Goal: Register for event/course

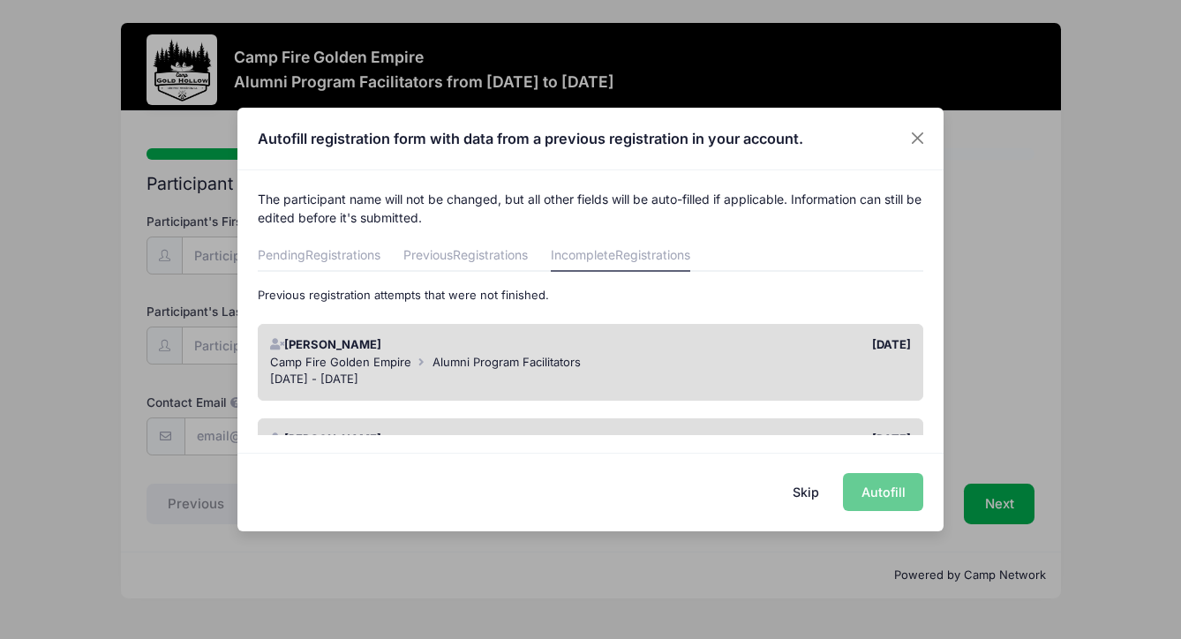
click at [884, 494] on div "Skip Autofill" at bounding box center [591, 492] width 706 height 79
click at [710, 359] on div "Camp Fire Golden Empire Alumni Program Facilitators" at bounding box center [591, 363] width 642 height 18
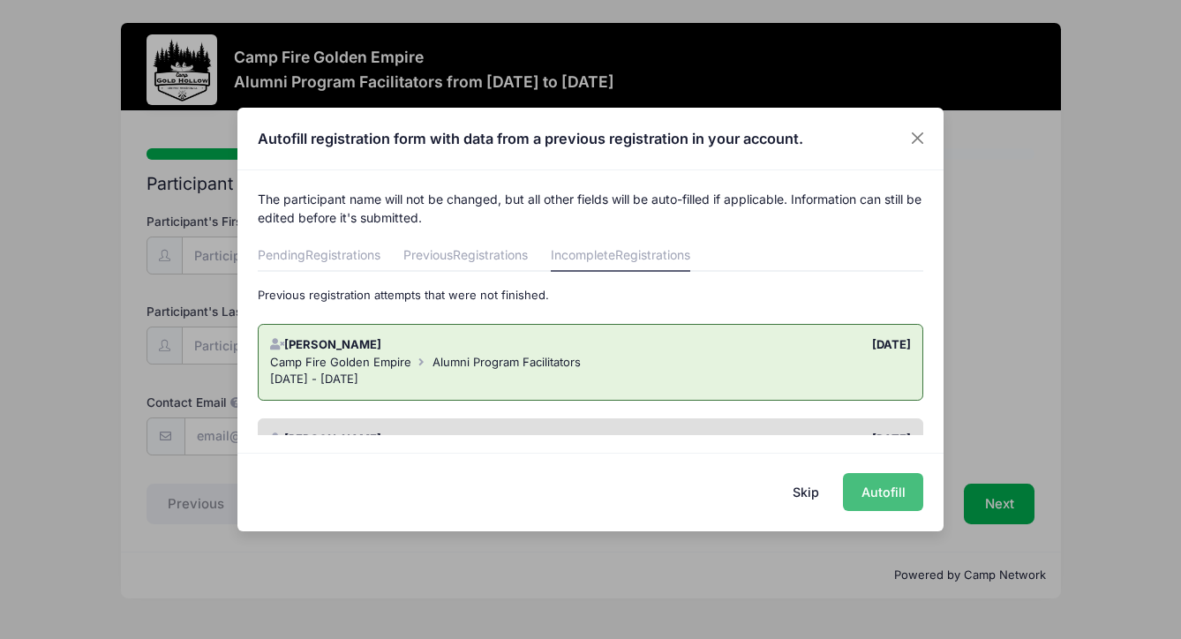
click at [874, 489] on button "Autofill" at bounding box center [883, 492] width 80 height 38
type input "[EMAIL_ADDRESS][DOMAIN_NAME]"
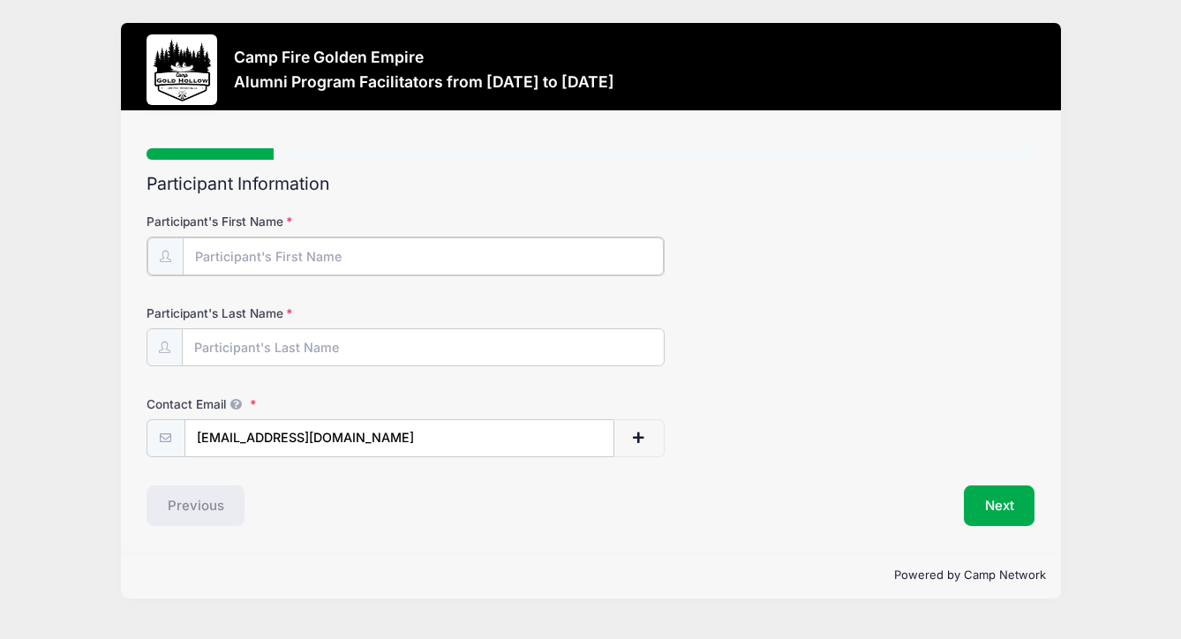
click at [197, 257] on input "Participant's First Name" at bounding box center [423, 257] width 481 height 38
type input "[PERSON_NAME]"
click at [1001, 510] on button "Next" at bounding box center [1000, 504] width 72 height 41
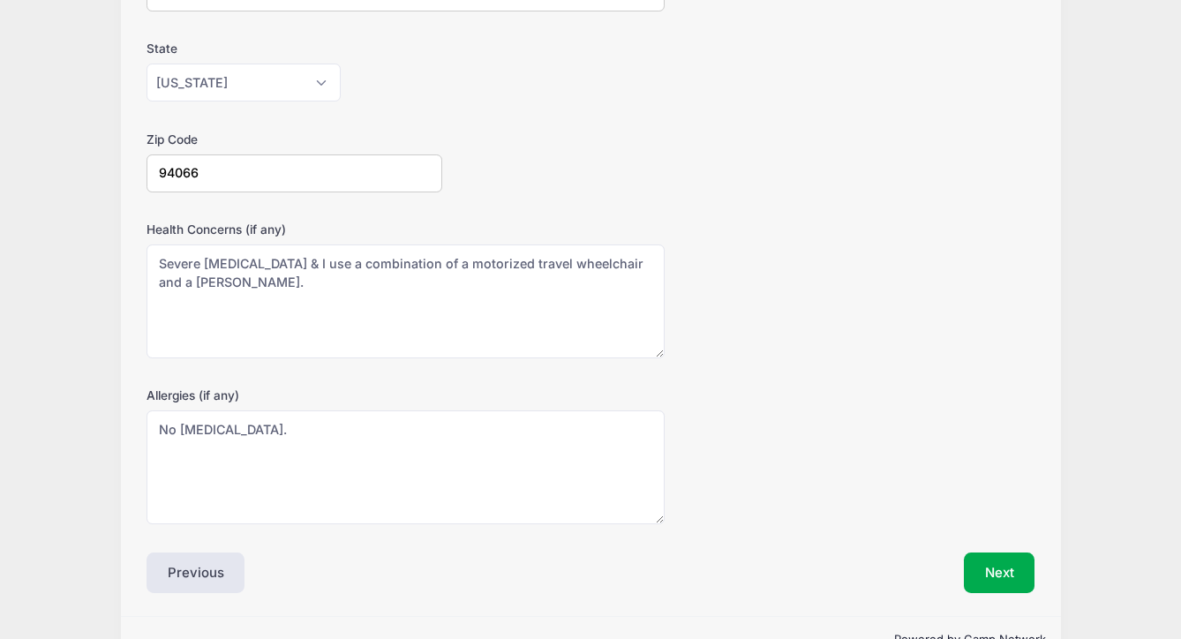
scroll to position [490, 0]
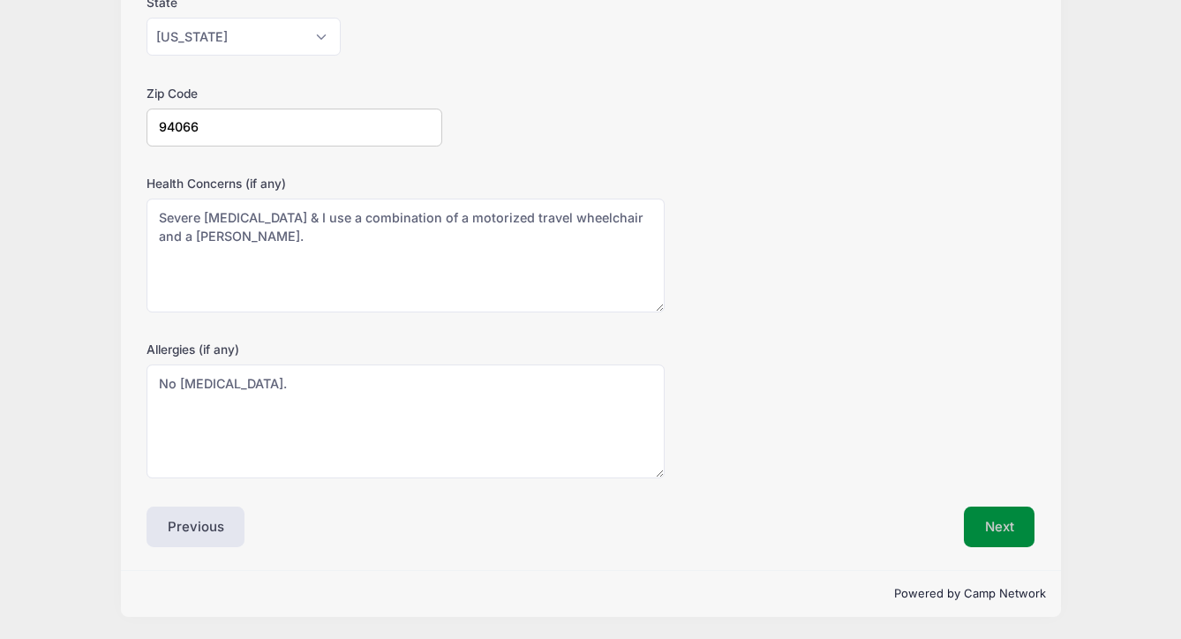
click at [987, 529] on button "Next" at bounding box center [1000, 527] width 72 height 41
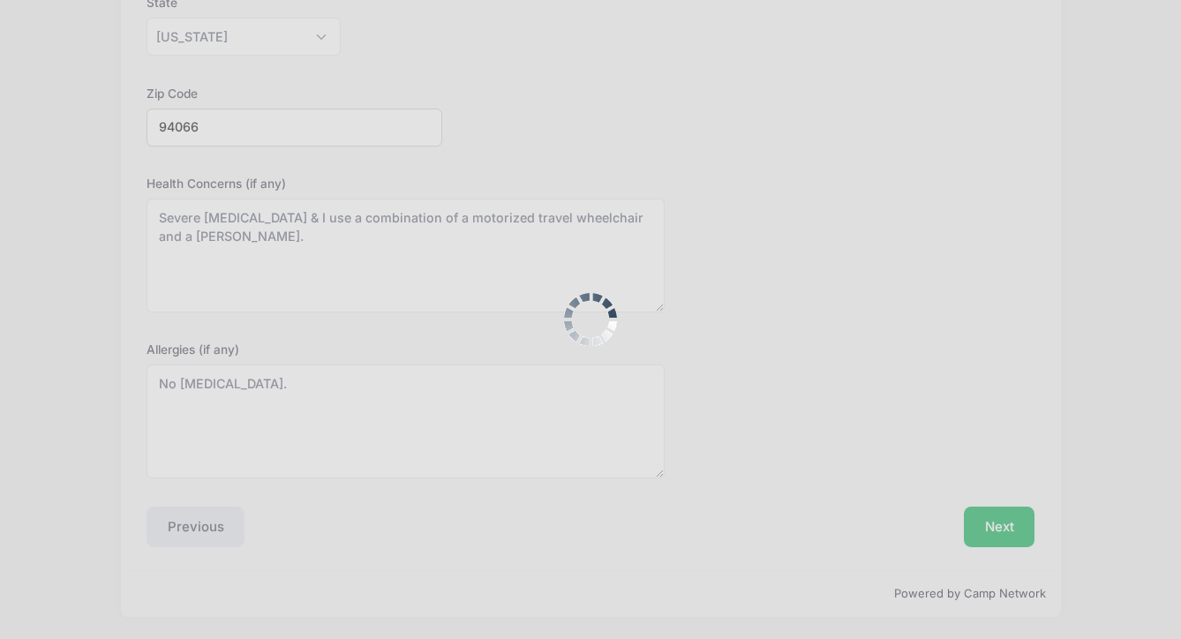
scroll to position [0, 0]
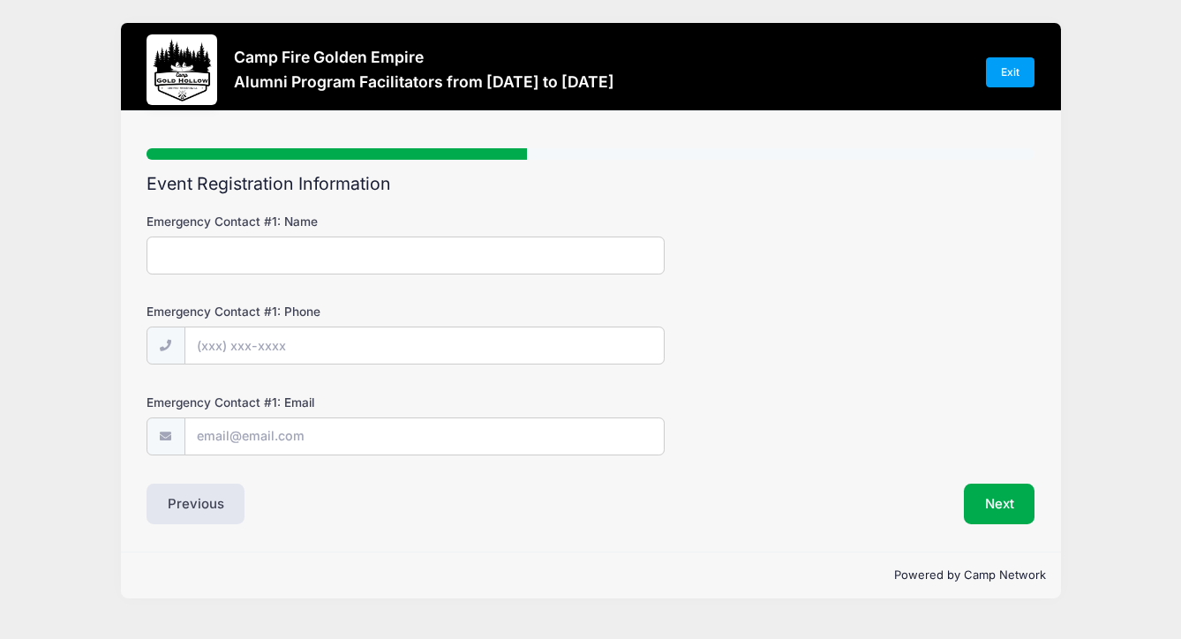
click at [179, 259] on input "Emergency Contact #1: Name" at bounding box center [406, 256] width 518 height 38
type input "Lauren Chu"
click at [221, 347] on input "Emergency Contact #1: Phone" at bounding box center [424, 347] width 479 height 38
type input "(650) 504-1622"
click at [210, 434] on input "Emergency Contact #1: Email" at bounding box center [424, 438] width 479 height 38
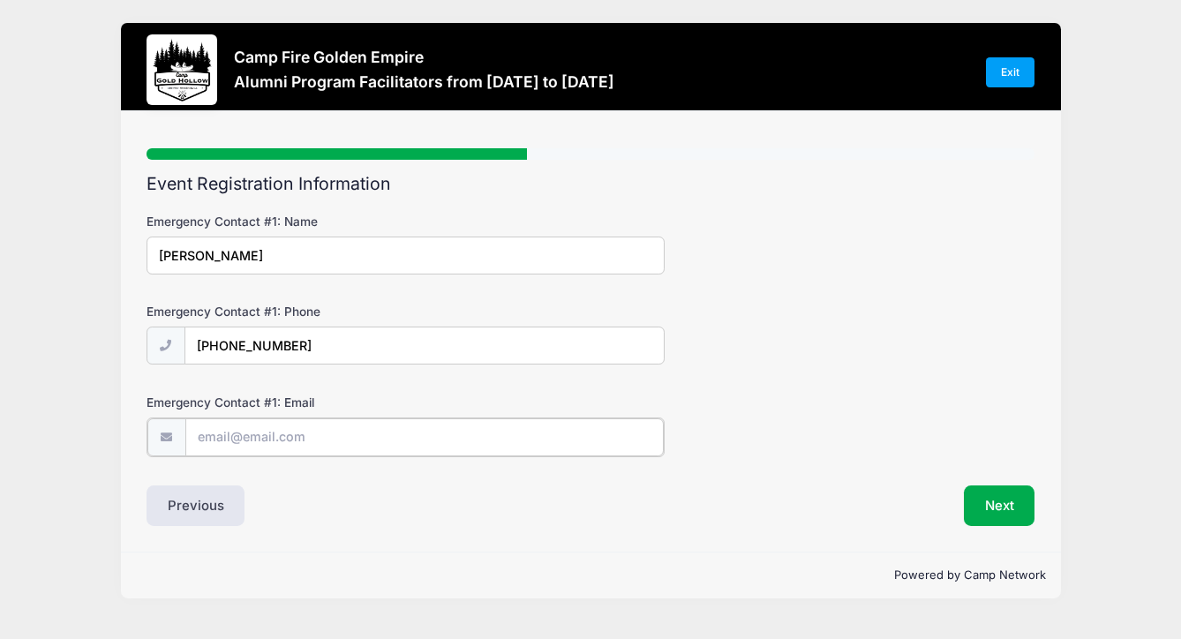
paste input "lchu09@gmail.com"
type input "lchu09@gmail.com"
click at [992, 506] on button "Next" at bounding box center [1000, 504] width 72 height 41
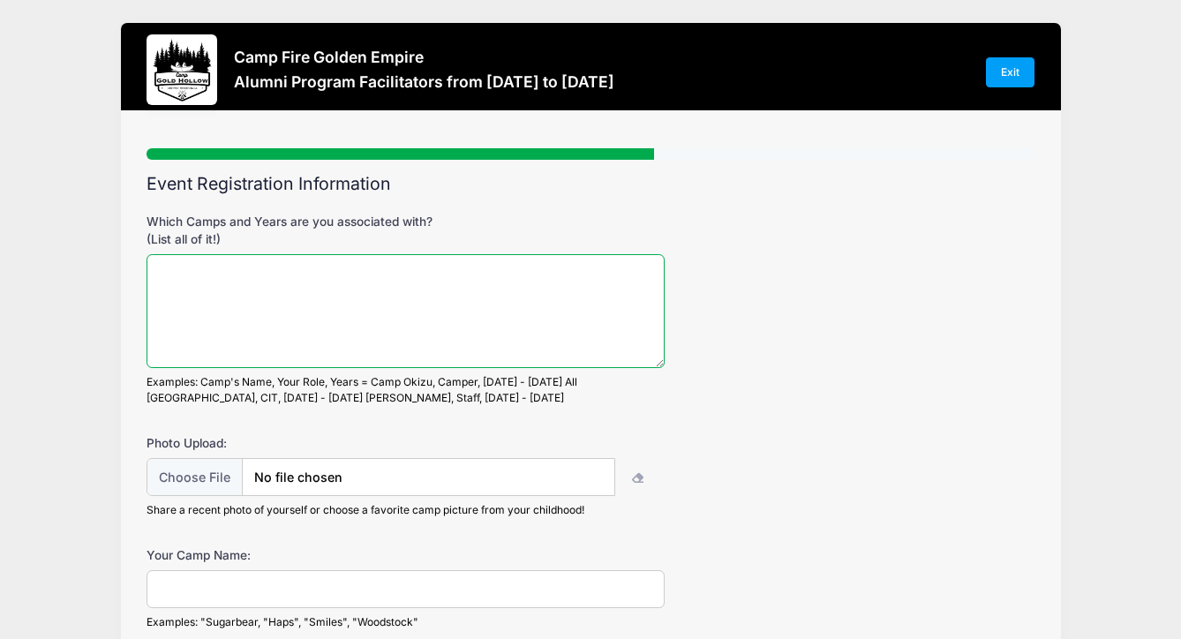
click at [168, 281] on textarea "Which Camps and Years are you associated with? (List all of it!)" at bounding box center [406, 311] width 518 height 114
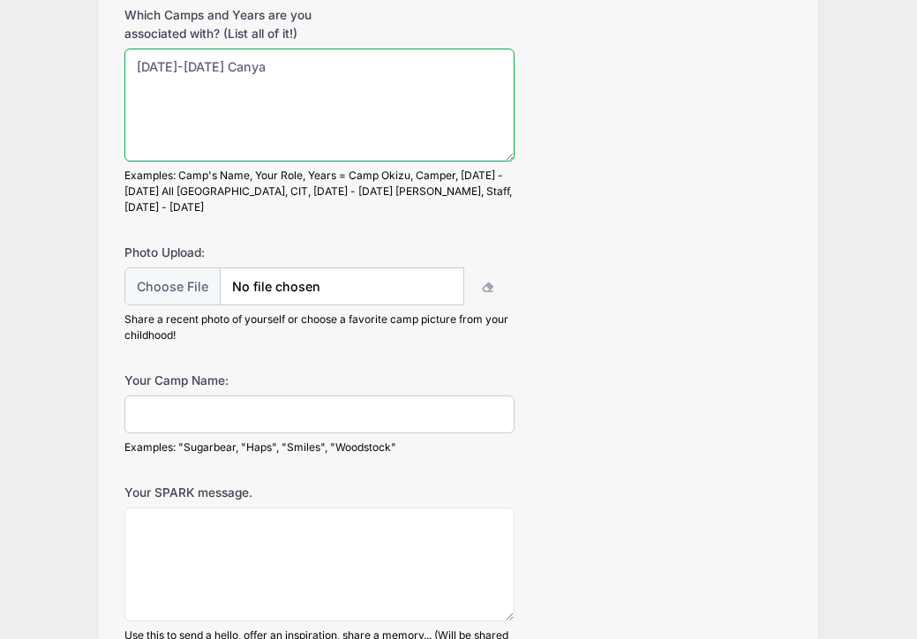
scroll to position [211, 0]
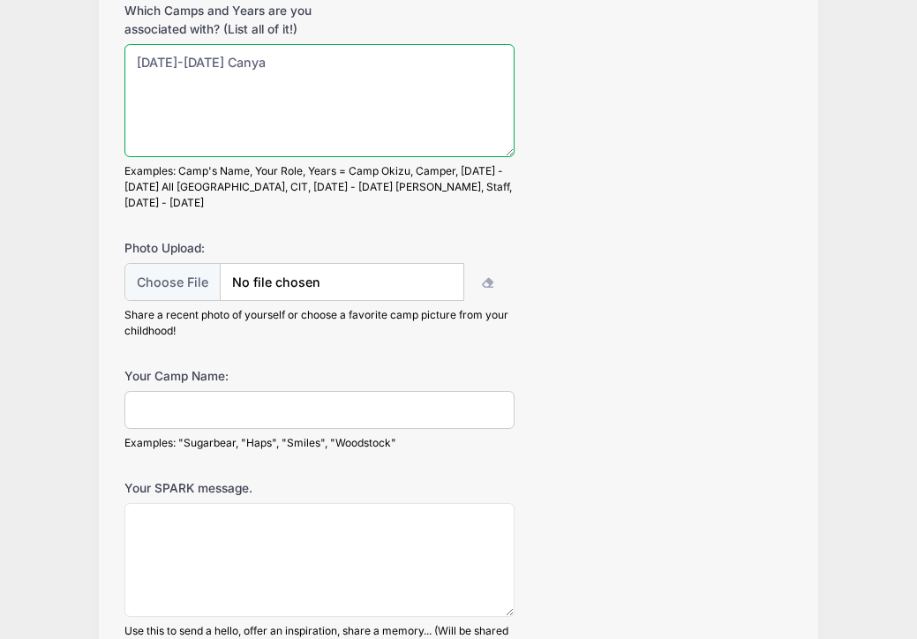
type textarea "1961-1986 Canya"
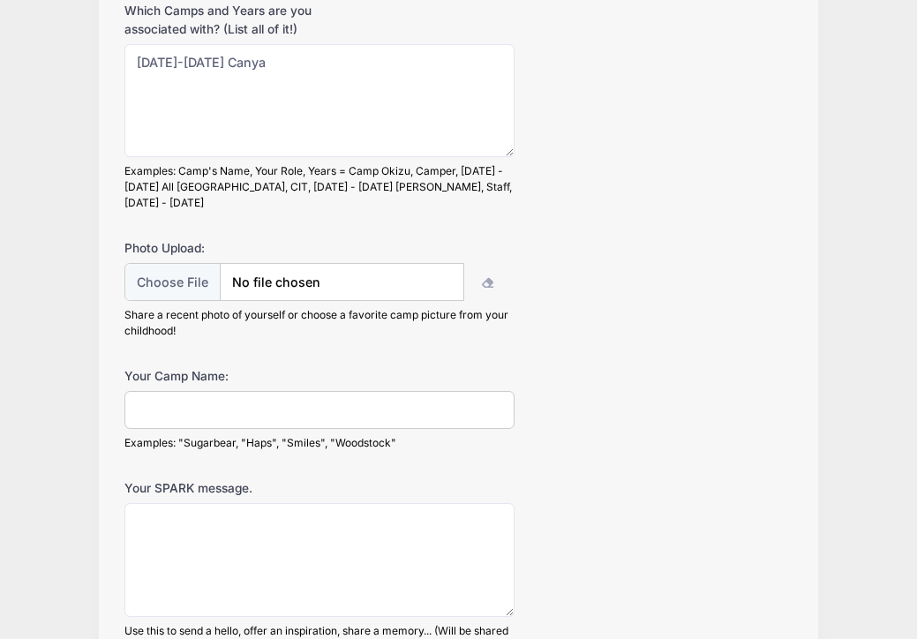
click at [145, 393] on input "Your Camp Name:" at bounding box center [320, 410] width 390 height 38
type input "Phouka"
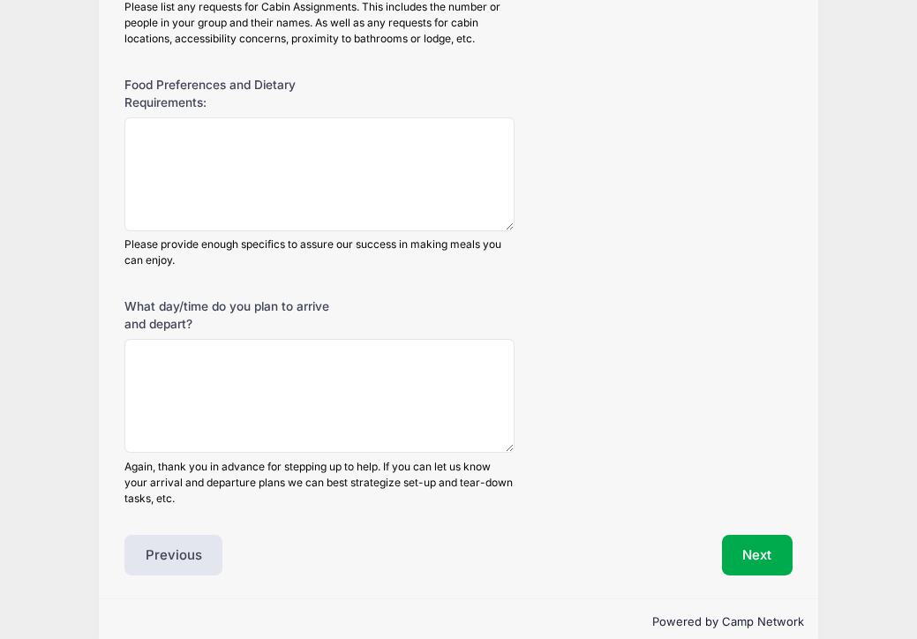
scroll to position [1255, 0]
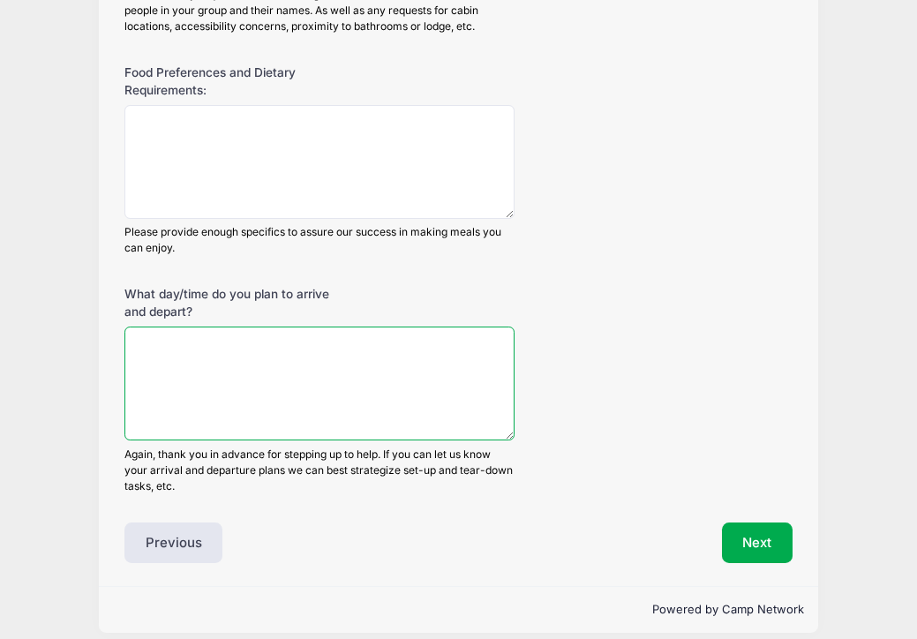
click at [150, 328] on textarea "What day/time do you plan to arrive and depart?" at bounding box center [320, 384] width 390 height 114
type textarea "Friday evening 8pm Sunday morning 11am"
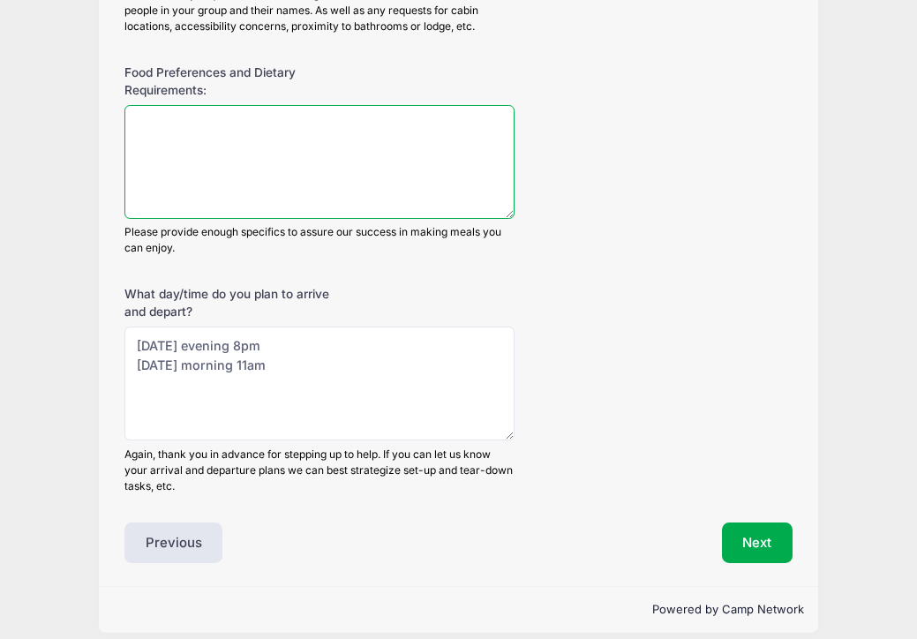
click at [142, 111] on textarea "Food Preferences and Dietary Requirements:" at bounding box center [320, 162] width 390 height 114
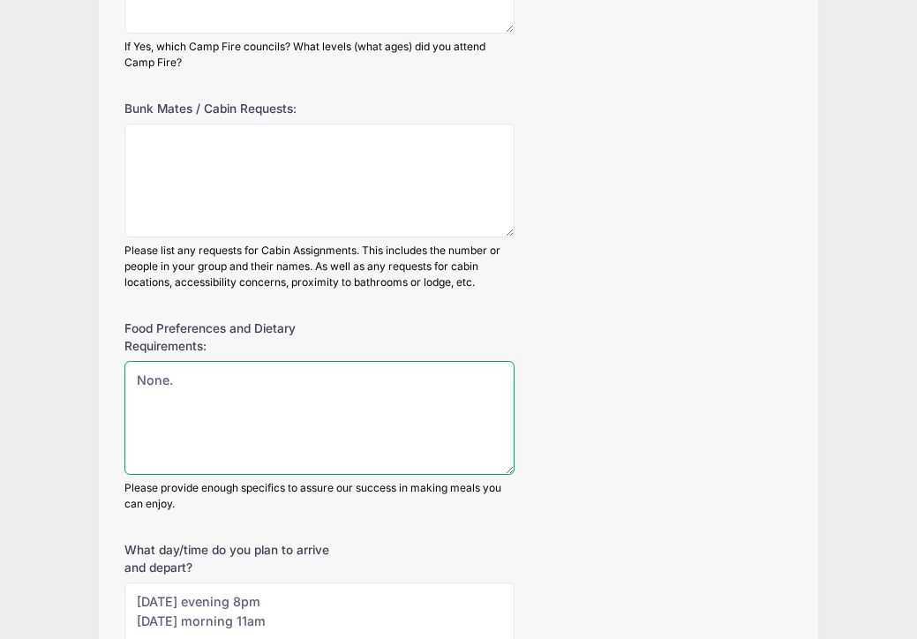
type textarea "None."
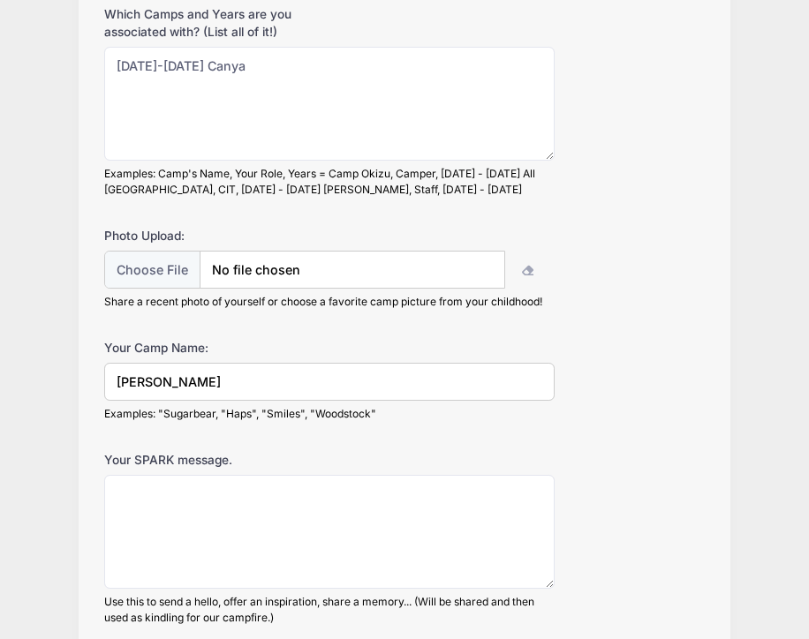
scroll to position [155, 0]
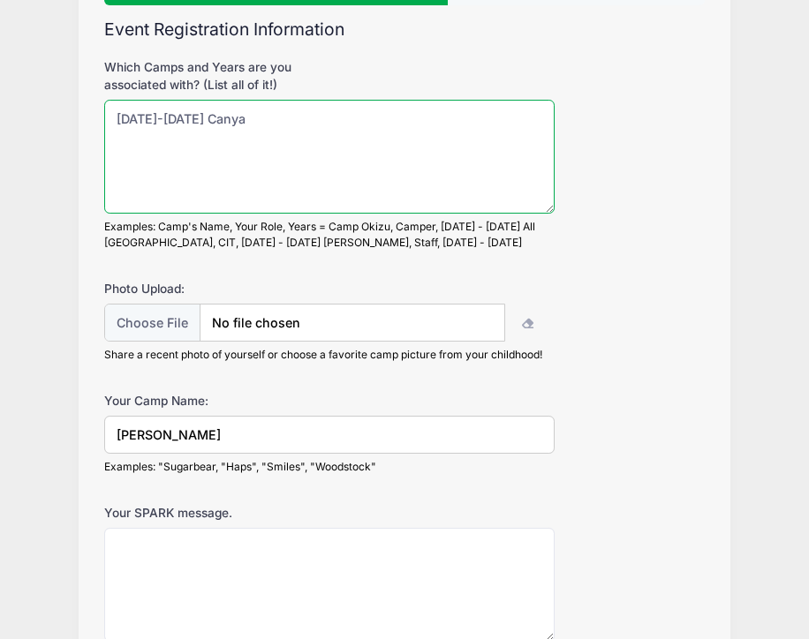
click at [117, 119] on textarea "1961-1986 Canya" at bounding box center [329, 157] width 450 height 114
click at [148, 123] on textarea "1961-1986 Canya" at bounding box center [329, 157] width 450 height 114
click at [216, 117] on textarea "1961-73, 1975-1986 Canya" at bounding box center [329, 157] width 450 height 114
click at [253, 119] on textarea "1961-73, 1975-86 Canya" at bounding box center [329, 157] width 450 height 114
click at [245, 121] on textarea "1961-73, 1975-86 Canya" at bounding box center [329, 157] width 450 height 114
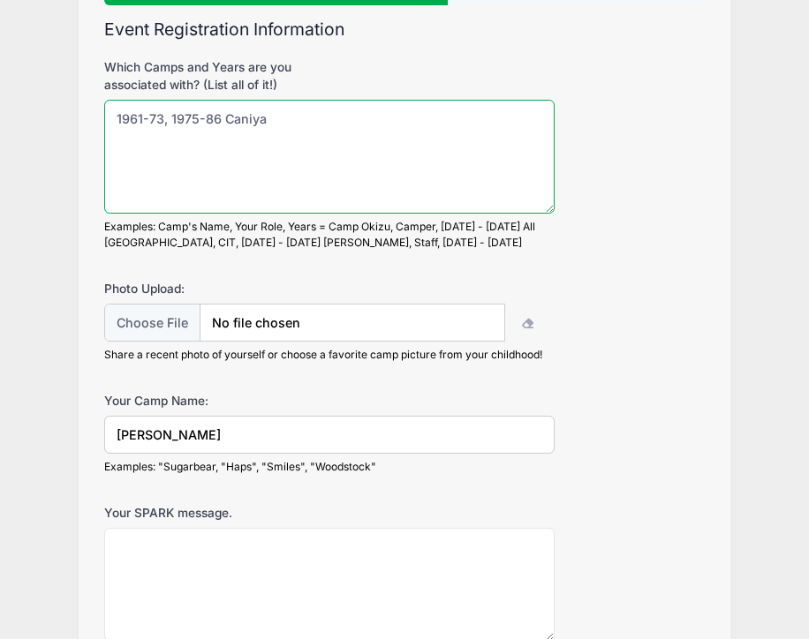
click at [116, 119] on textarea "1961-73, 1975-86 Caniya" at bounding box center [329, 157] width 450 height 114
click at [273, 143] on textarea "1961-1968 Day Camp (Huddart, Junipero Serra) 1961-73, 1975-86 Caniya" at bounding box center [329, 157] width 450 height 114
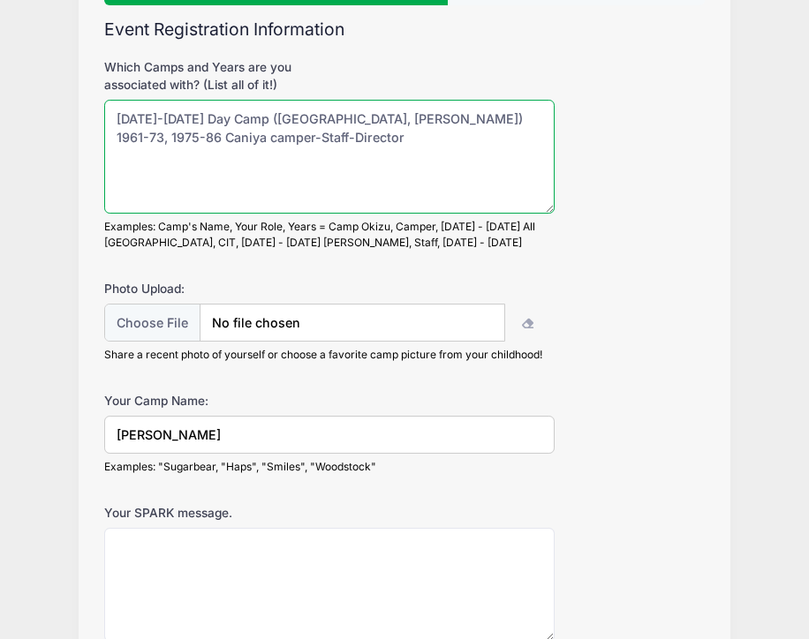
click at [268, 139] on textarea "1961-1968 Day Camp (Huddart, Junipero Serra) 1961-73, 1975-86 Caniya camper-Sta…" at bounding box center [329, 157] width 450 height 114
click at [412, 141] on textarea "1961-1968 Day Camp (Huddart, Junipero Serra) 1961-73, 1975-86 Caniya Camper-Sta…" at bounding box center [329, 157] width 450 height 114
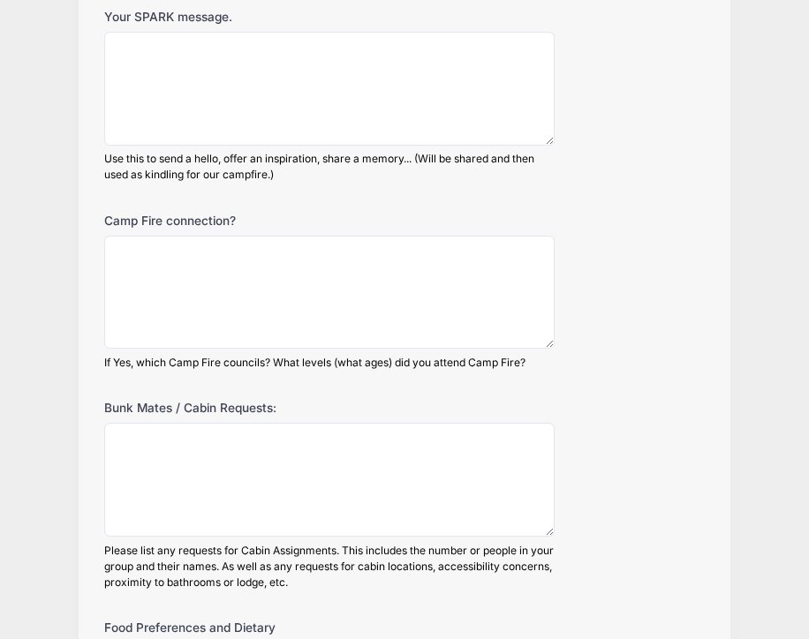
scroll to position [653, 0]
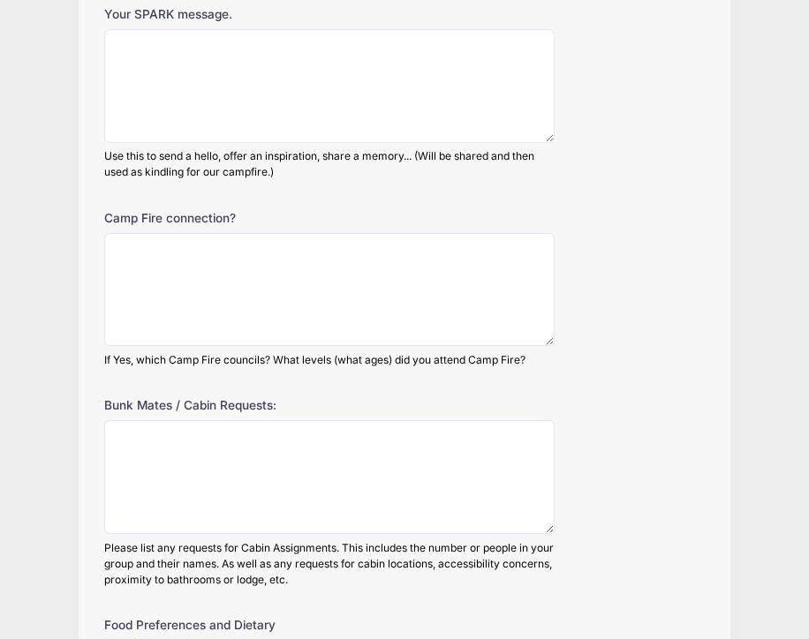
type textarea "1961-1968 Day Camp (Huddart, Junipero Serra) 1961-73, 1975-86 Caniya Camper-Sta…"
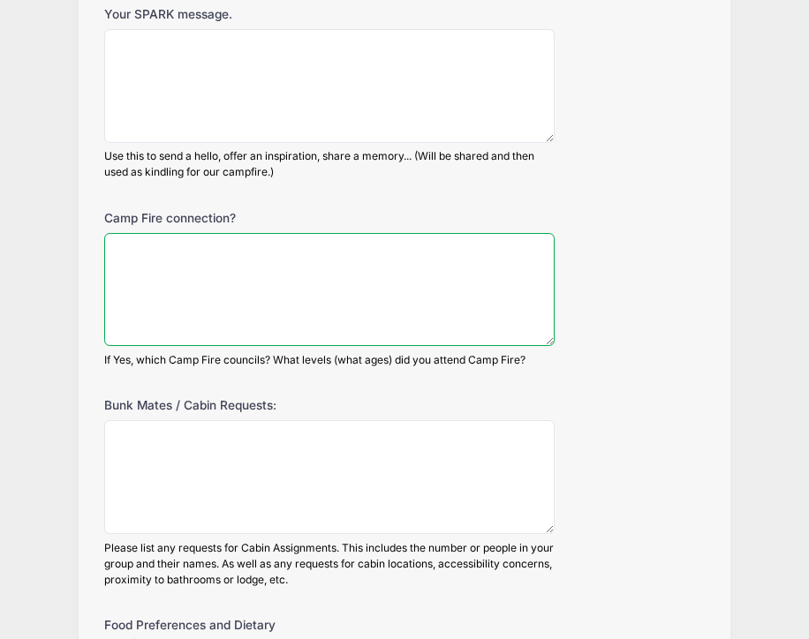
click at [114, 253] on textarea "Camp Fire connection?" at bounding box center [329, 290] width 450 height 114
click at [115, 253] on textarea "Club member" at bounding box center [329, 290] width 450 height 114
click at [404, 258] on textarea "1960-1968 Golden Gate Council Club member" at bounding box center [329, 290] width 450 height 114
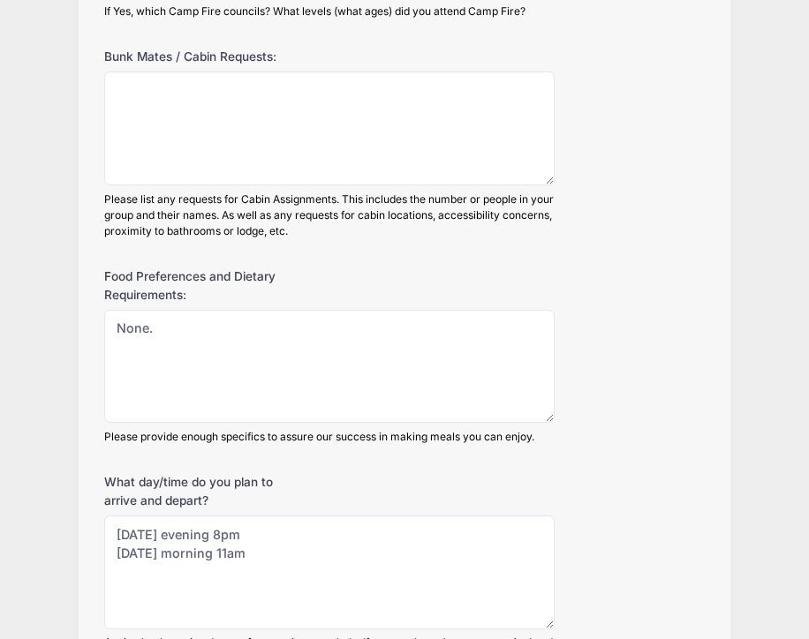
scroll to position [1008, 0]
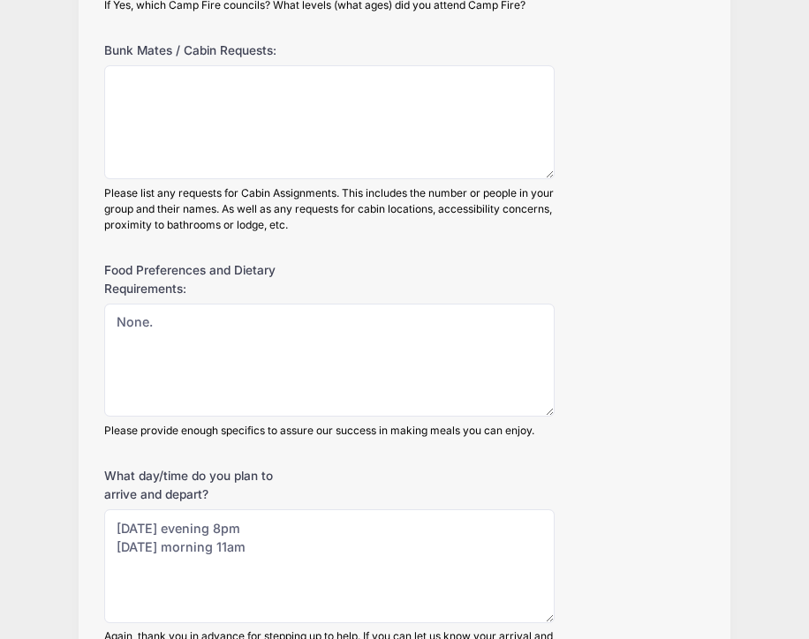
type textarea "1960-1968 Golden Gate Council Club member 1979-1986 Golden Gate Council Staff &…"
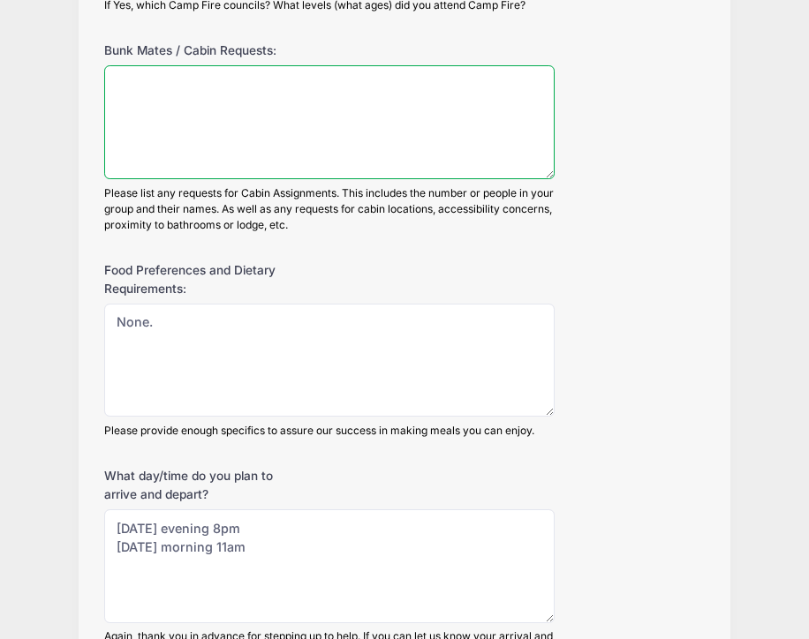
click at [140, 99] on textarea "Bunk Mates / Cabin Requests:" at bounding box center [329, 122] width 450 height 114
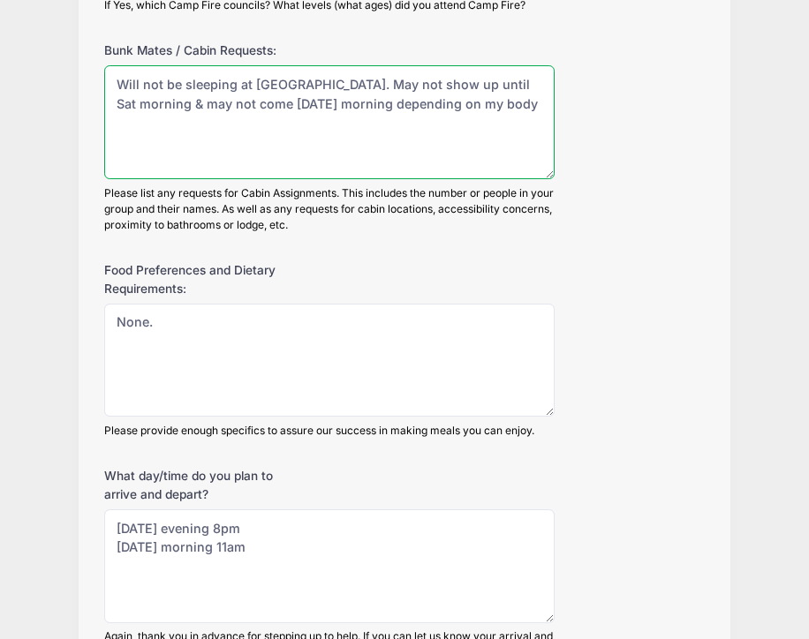
click at [319, 108] on textarea "Will not be sleeping at Gold Hollow. May not show up until Sat morning & may no…" at bounding box center [329, 122] width 450 height 114
click at [541, 86] on textarea "Will not be sleeping at Gold Hollow. May not show up until Sat morning & may no…" at bounding box center [329, 122] width 450 height 114
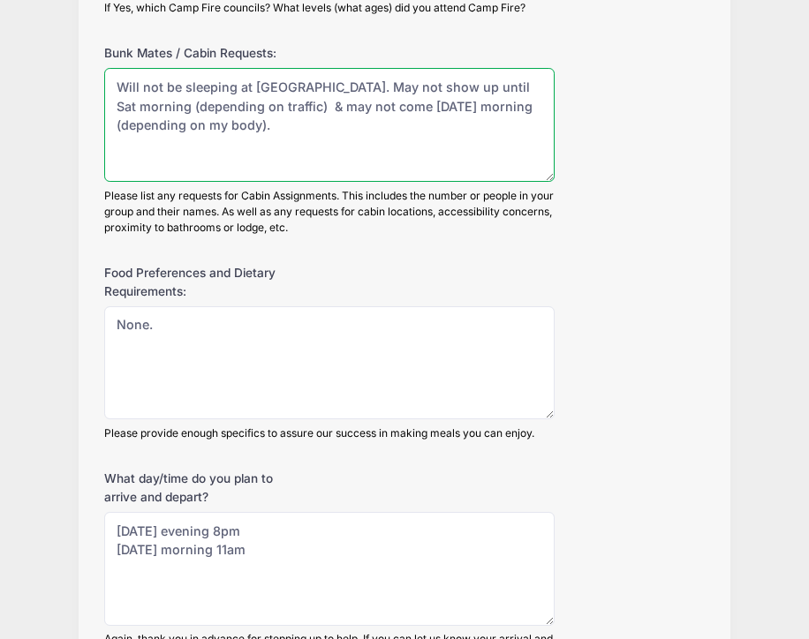
scroll to position [1004, 0]
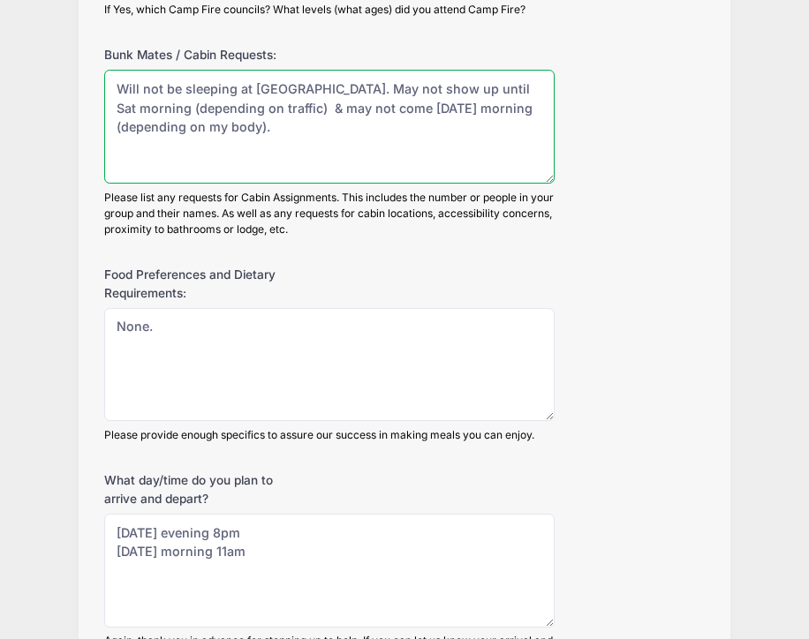
click at [231, 127] on textarea "Will not be sleeping at Gold Hollow. May not show up until Sat morning (dependi…" at bounding box center [329, 127] width 450 height 114
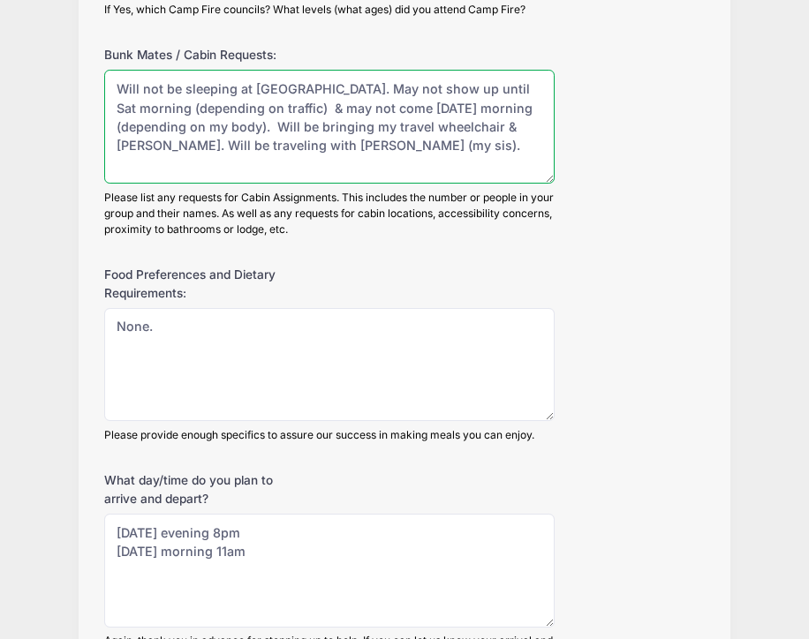
click at [253, 112] on textarea "Will not be sleeping at Gold Hollow. May not show up until Sat morning (dependi…" at bounding box center [329, 127] width 450 height 114
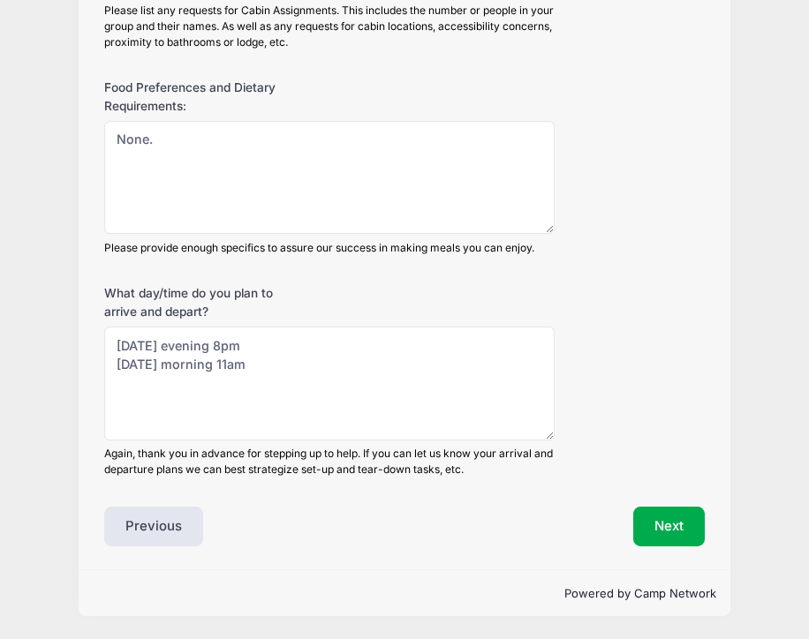
scroll to position [1191, 0]
type textarea "Will not be sleeping at Gold Hollow. May not show up until Sat morning (dependi…"
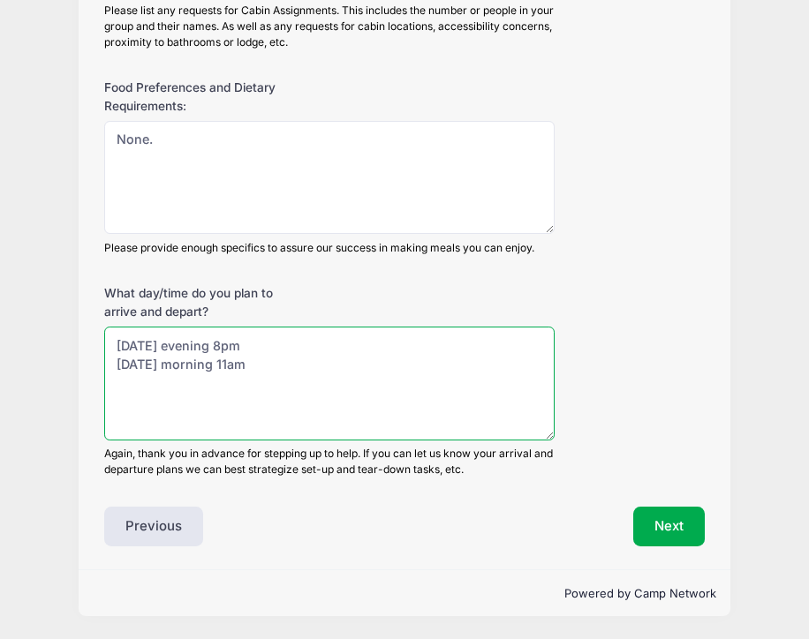
click at [259, 343] on textarea "Friday evening 8pm Sunday morning 11am" at bounding box center [329, 384] width 450 height 114
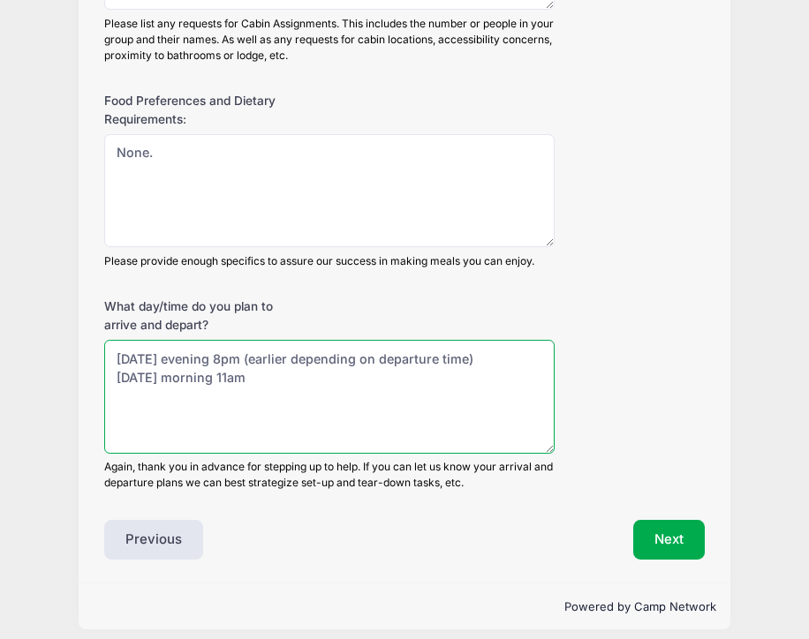
scroll to position [1181, 0]
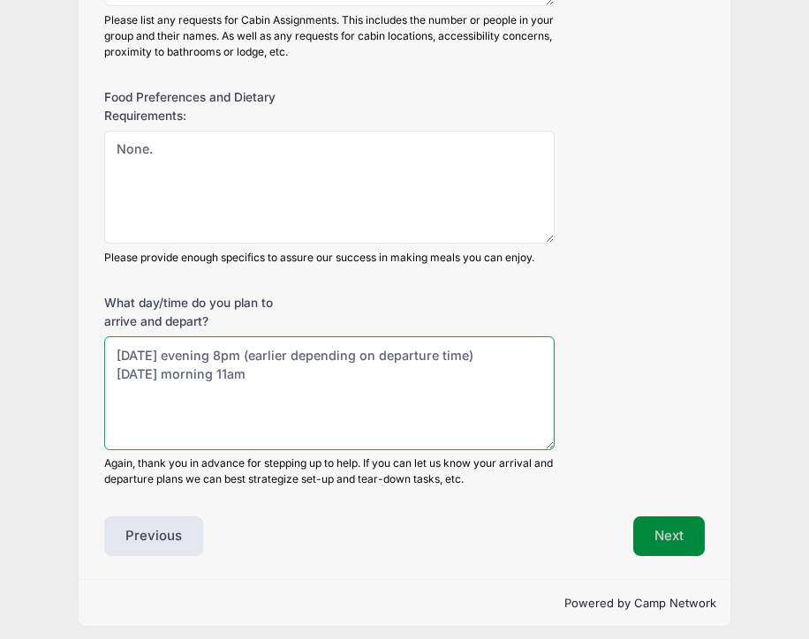
type textarea "Friday evening 8pm (earlier depending on departure time) Sunday morning 11am"
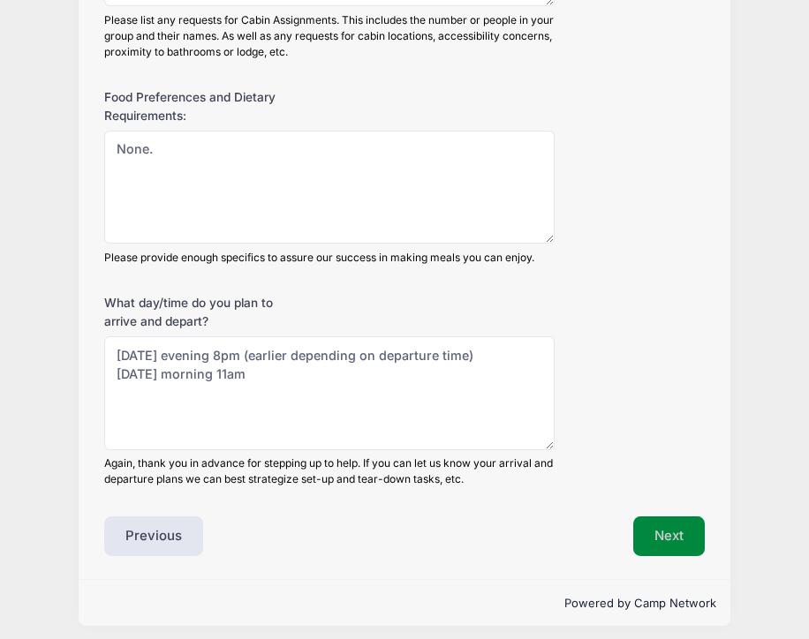
click at [670, 539] on button "Next" at bounding box center [669, 537] width 72 height 41
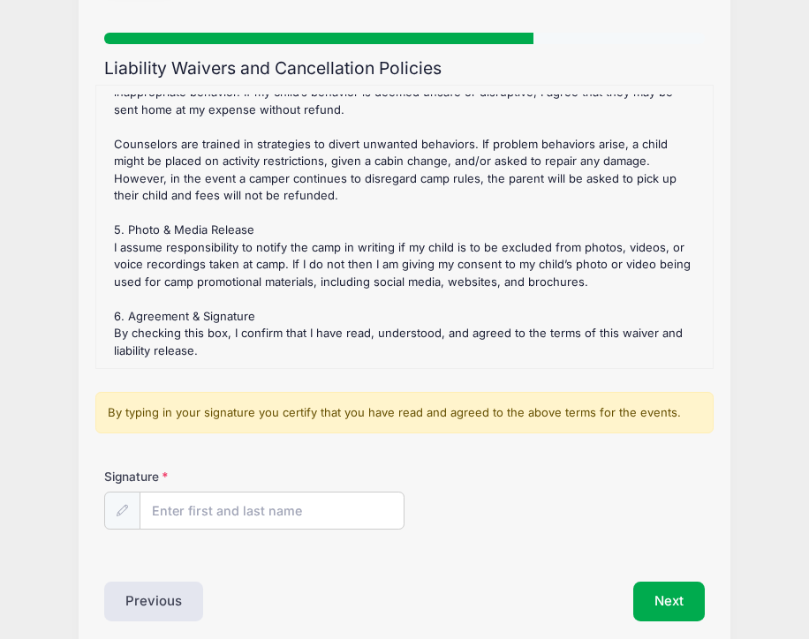
scroll to position [191, 0]
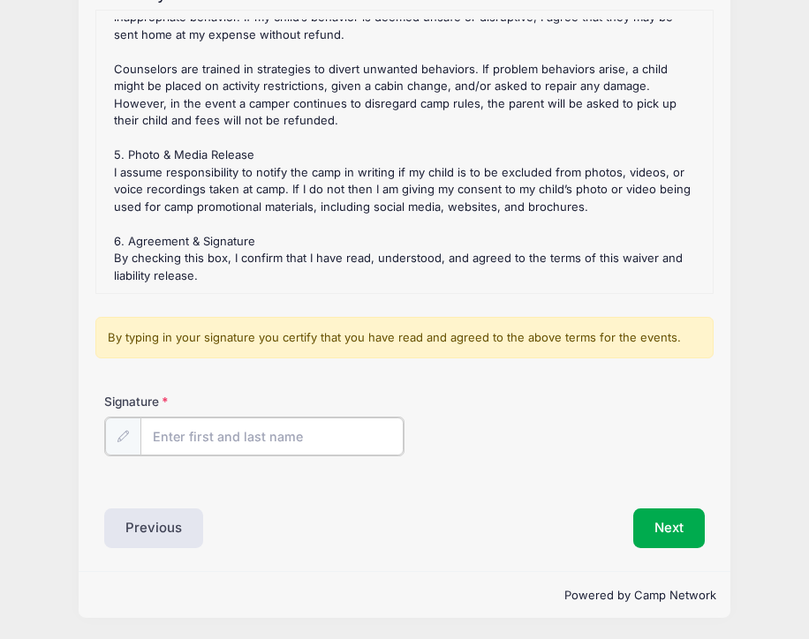
click at [165, 435] on input "Signature" at bounding box center [271, 437] width 263 height 38
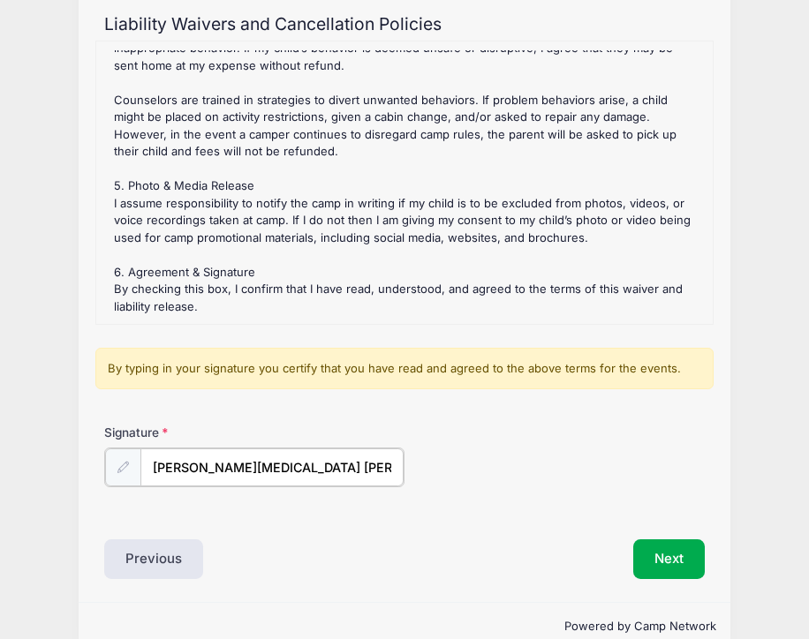
scroll to position [177, 0]
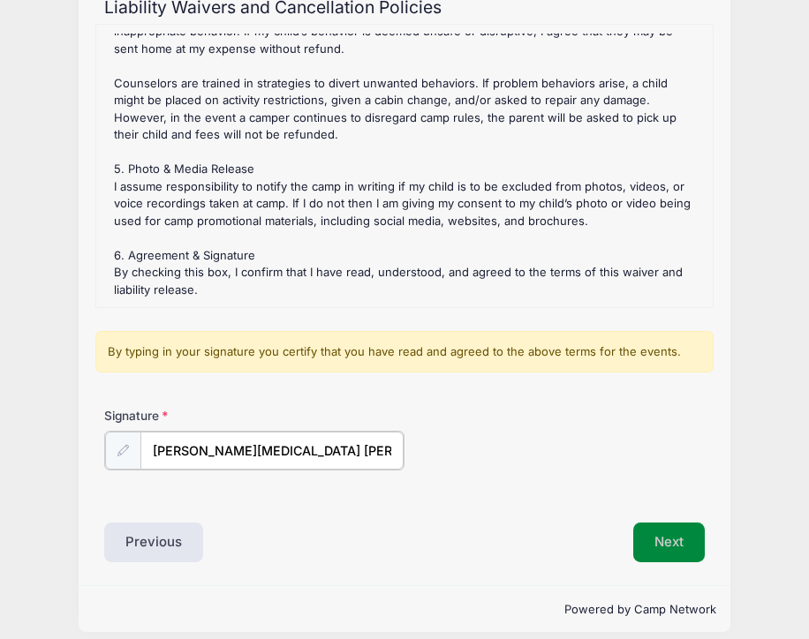
type input "Alicia Gonion Chu"
click at [675, 542] on button "Next" at bounding box center [669, 541] width 72 height 41
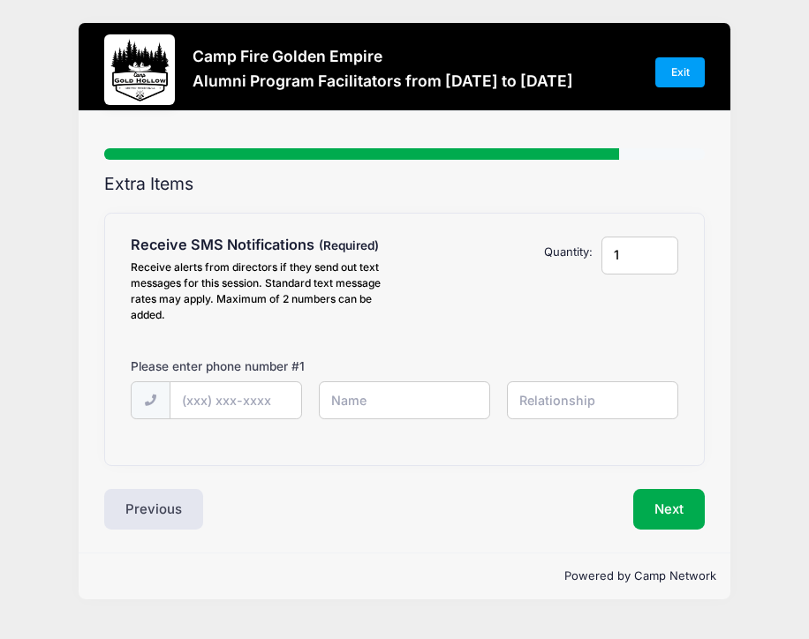
scroll to position [0, 0]
click at [196, 404] on input "text" at bounding box center [235, 401] width 131 height 38
click at [197, 404] on input "(665) 050-41" at bounding box center [235, 401] width 131 height 38
type input "(662) 150-5041"
click at [342, 398] on input "text" at bounding box center [404, 400] width 170 height 38
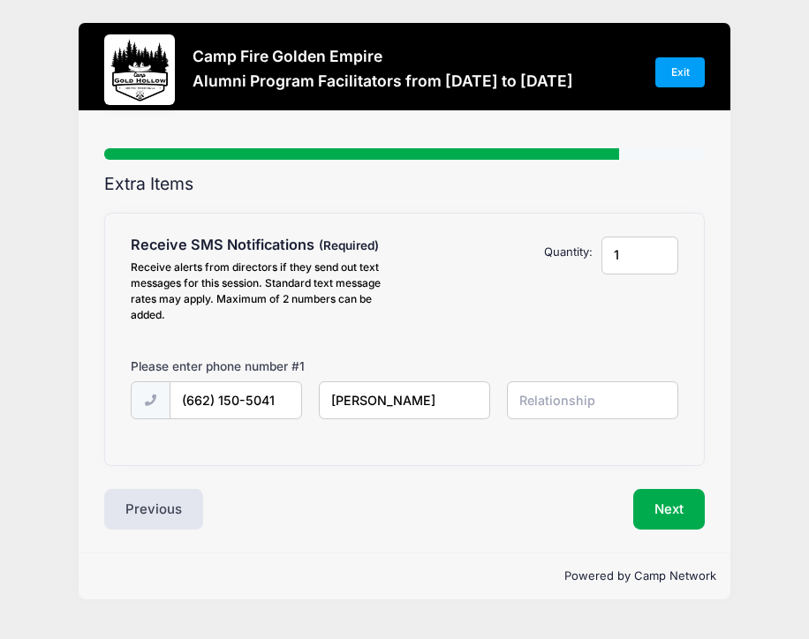
type input "[PERSON_NAME]"
click at [274, 399] on input "(662) 150-5041" at bounding box center [235, 401] width 131 height 38
drag, startPoint x: 282, startPoint y: 404, endPoint x: 171, endPoint y: 398, distance: 110.5
click at [171, 398] on input "(662) 150-504" at bounding box center [235, 401] width 131 height 38
type input "(650) 504-1622"
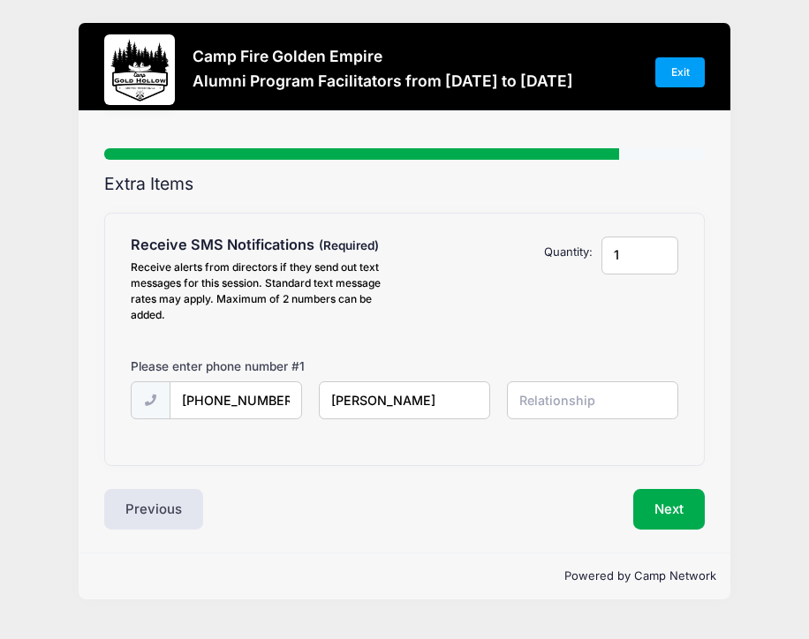
drag, startPoint x: 375, startPoint y: 396, endPoint x: 330, endPoint y: 396, distance: 45.0
click at [330, 396] on input "[PERSON_NAME]" at bounding box center [404, 400] width 170 height 38
type input "Lauren Chu"
click at [527, 401] on input "text" at bounding box center [592, 400] width 170 height 38
type input "daughter"
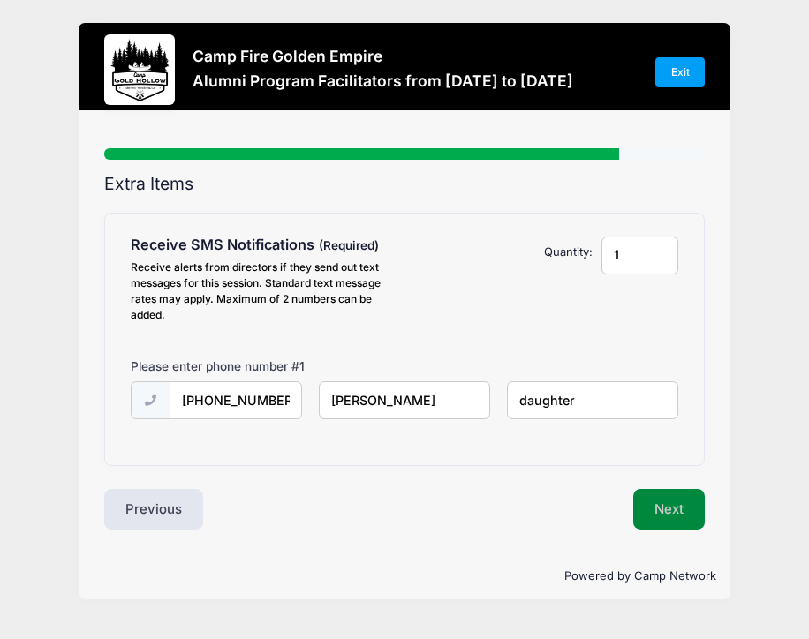
click at [668, 510] on button "Next" at bounding box center [669, 509] width 72 height 41
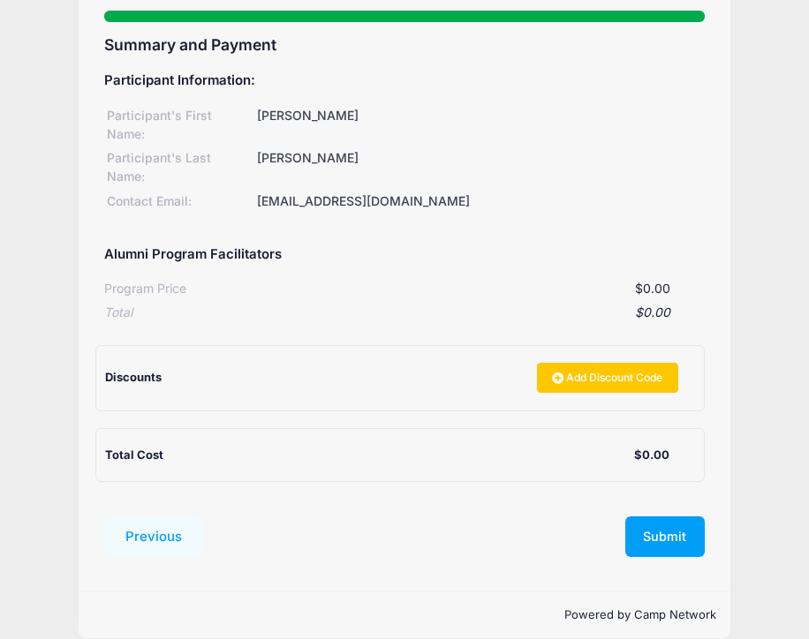
scroll to position [140, 0]
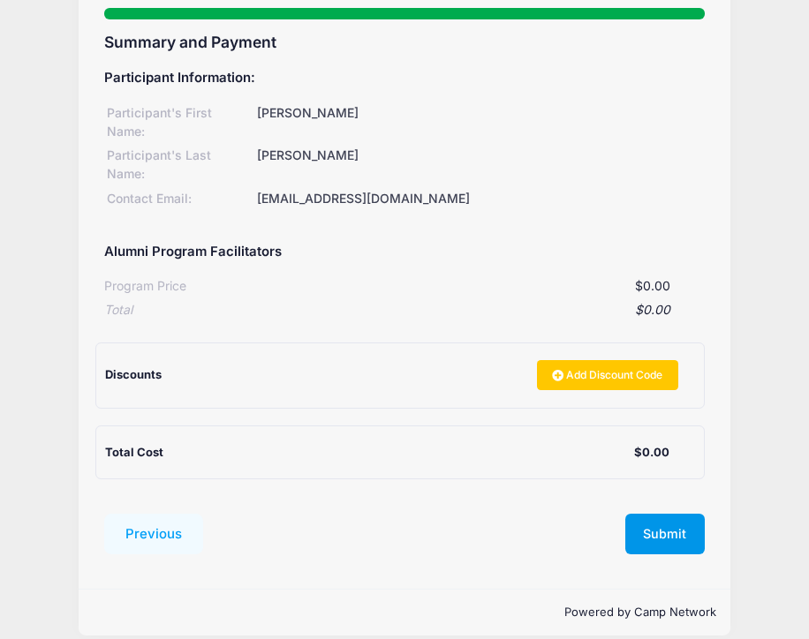
click at [667, 516] on button "Submit" at bounding box center [664, 534] width 79 height 41
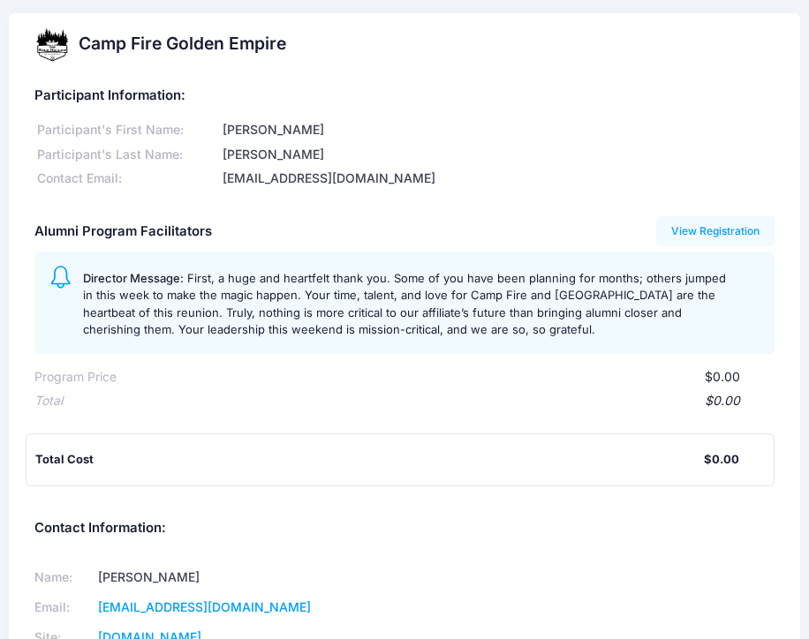
scroll to position [6, 0]
